Goal: Book appointment/travel/reservation

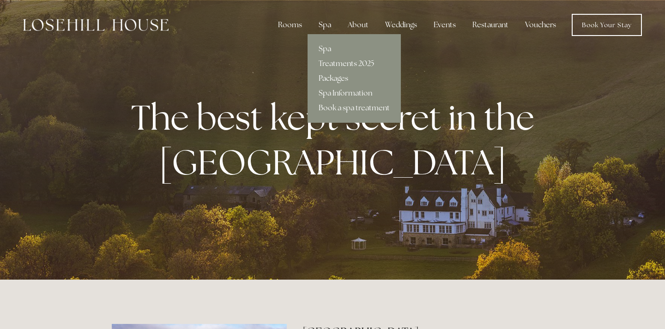
click at [328, 28] on div "Spa" at bounding box center [324, 25] width 27 height 18
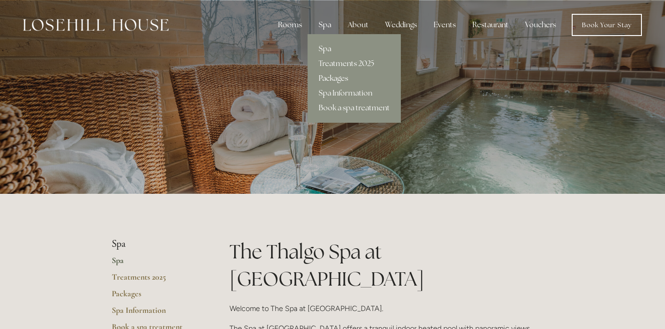
click at [331, 78] on link "Packages" at bounding box center [354, 78] width 93 height 15
